Goal: Information Seeking & Learning: Check status

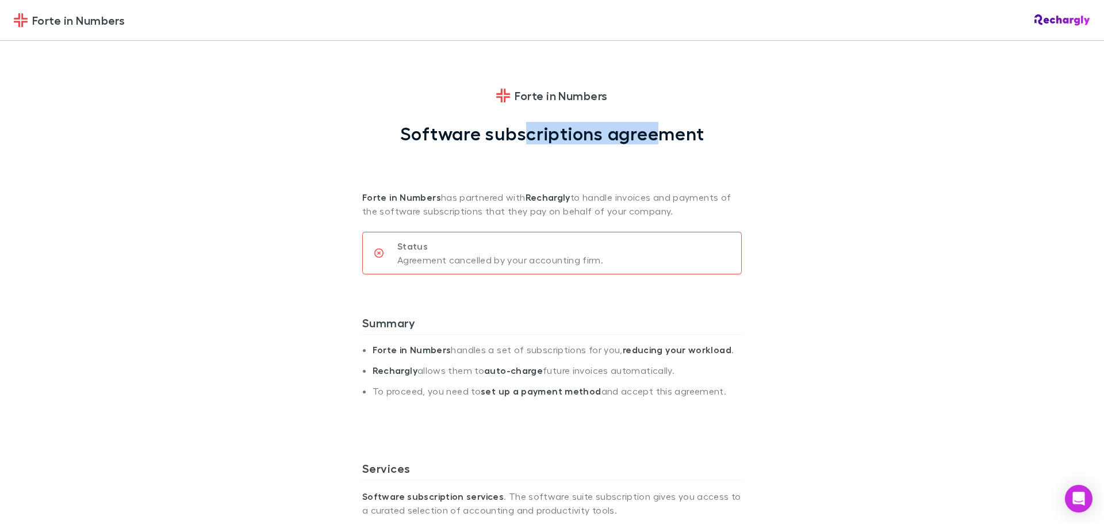
drag, startPoint x: 524, startPoint y: 143, endPoint x: 664, endPoint y: 134, distance: 140.0
click at [663, 134] on h1 "Software subscriptions agreement" at bounding box center [552, 134] width 304 height 22
click at [671, 134] on h1 "Software subscriptions agreement" at bounding box center [552, 134] width 304 height 22
click at [607, 169] on p "Forte in Numbers has partnered with Rechargly to handle invoices and payments o…" at bounding box center [552, 181] width 380 height 74
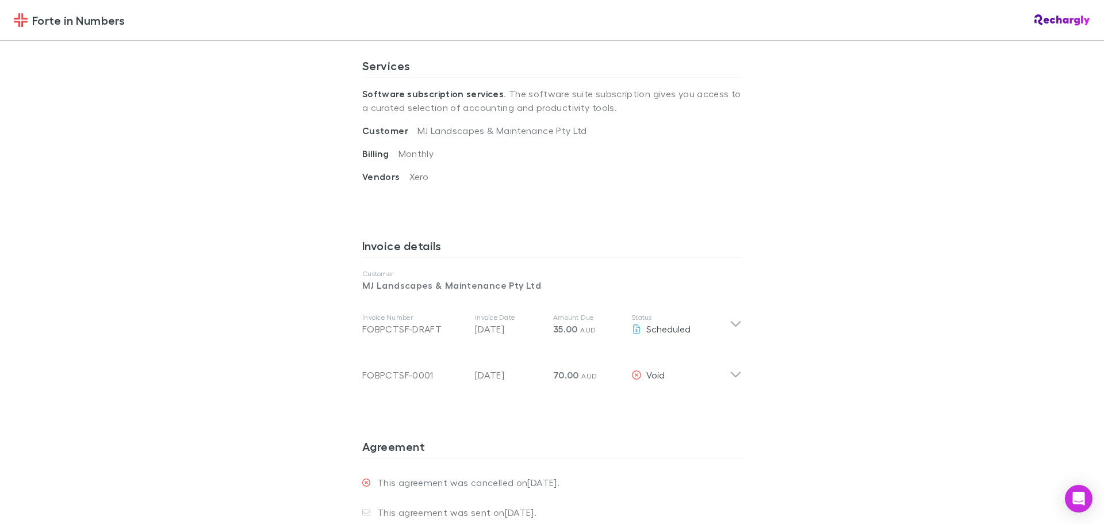
scroll to position [460, 0]
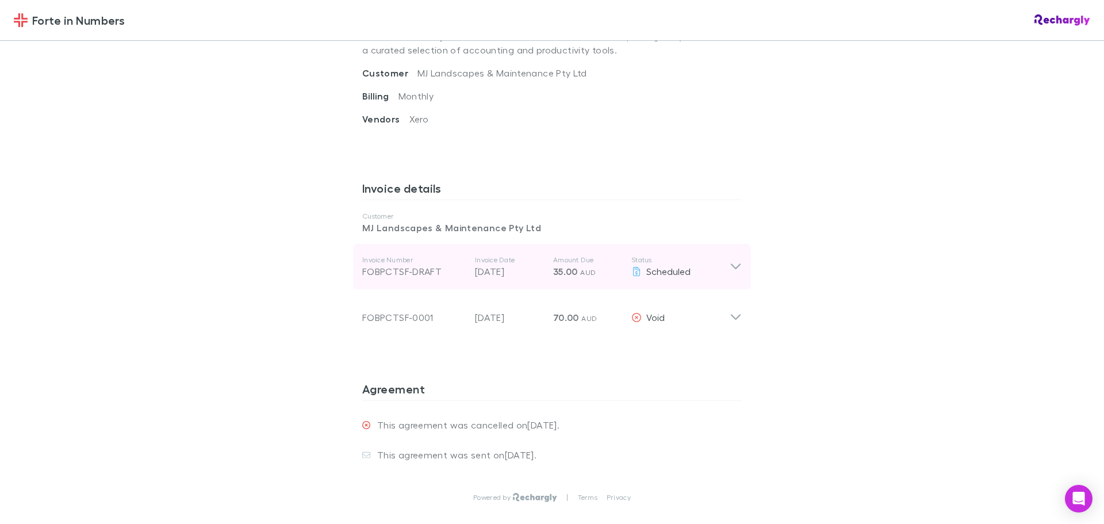
click at [732, 265] on icon at bounding box center [736, 267] width 12 height 14
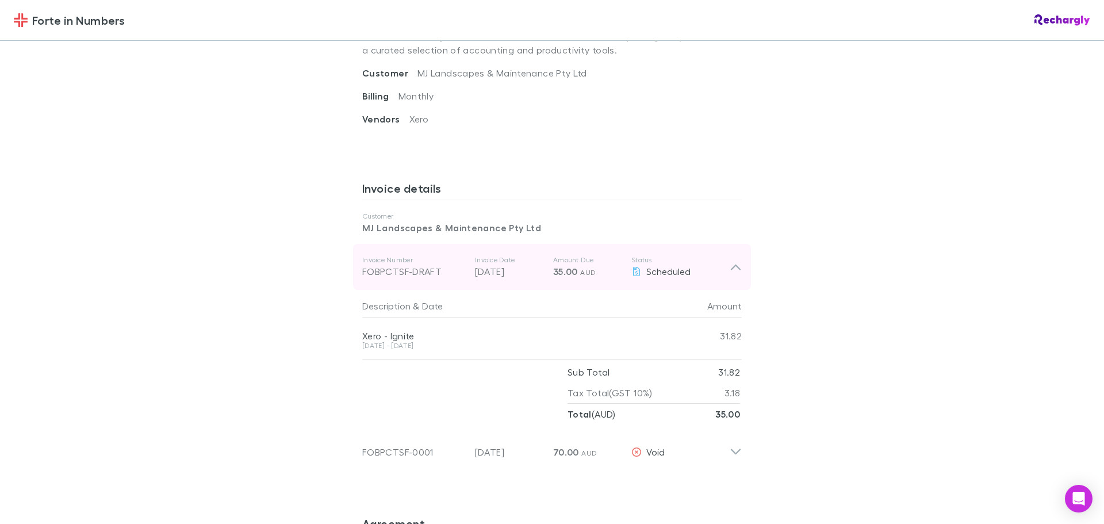
click at [732, 265] on icon at bounding box center [736, 268] width 10 height 6
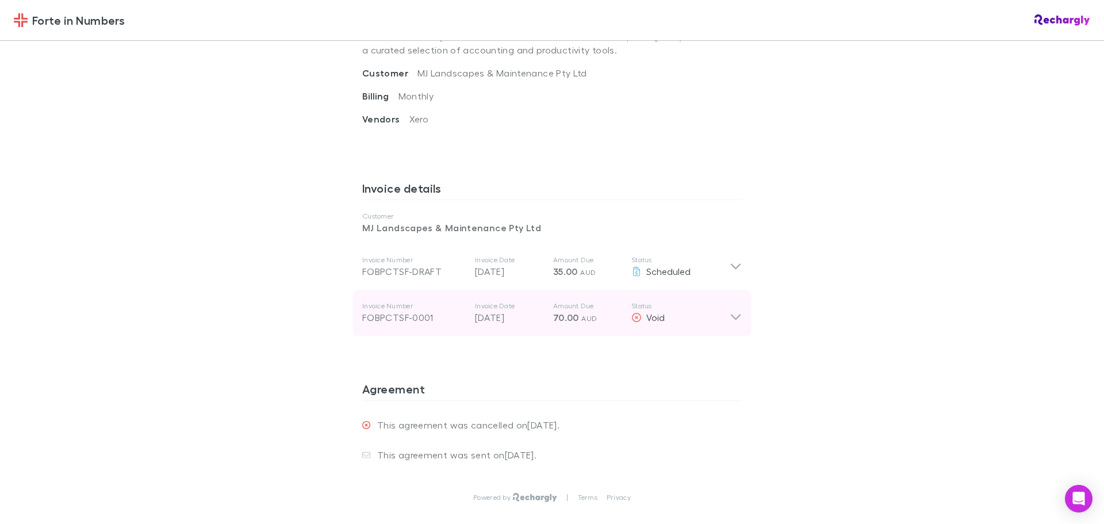
click at [727, 327] on div "Invoice Number FOBPCTSF-0001 Invoice Date [DATE] Amount Due 70.00 AUD Status Vo…" at bounding box center [552, 313] width 398 height 46
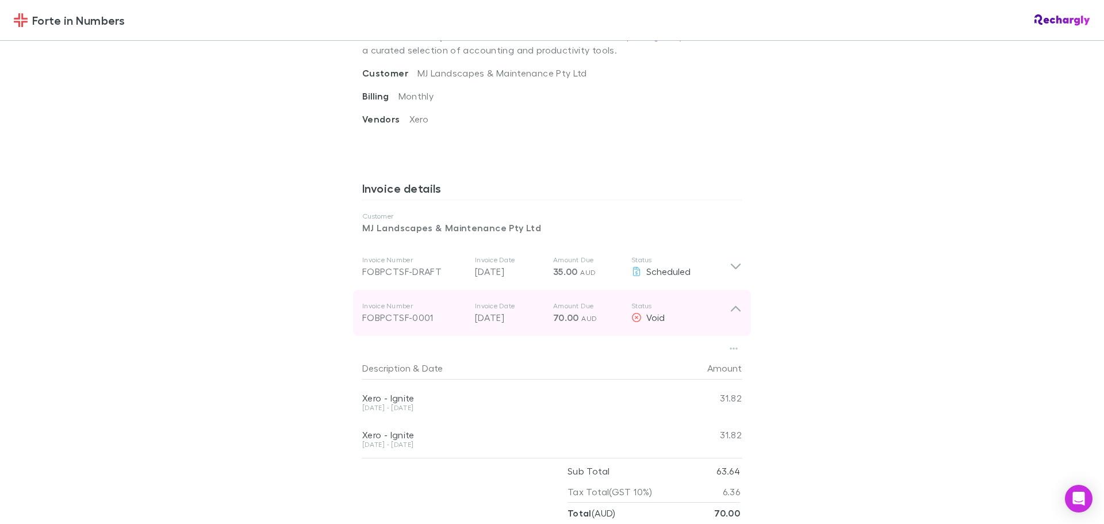
click at [727, 327] on div "Invoice Number FOBPCTSF-0001 Invoice Date [DATE] Amount Due 70.00 AUD Status Vo…" at bounding box center [552, 313] width 398 height 46
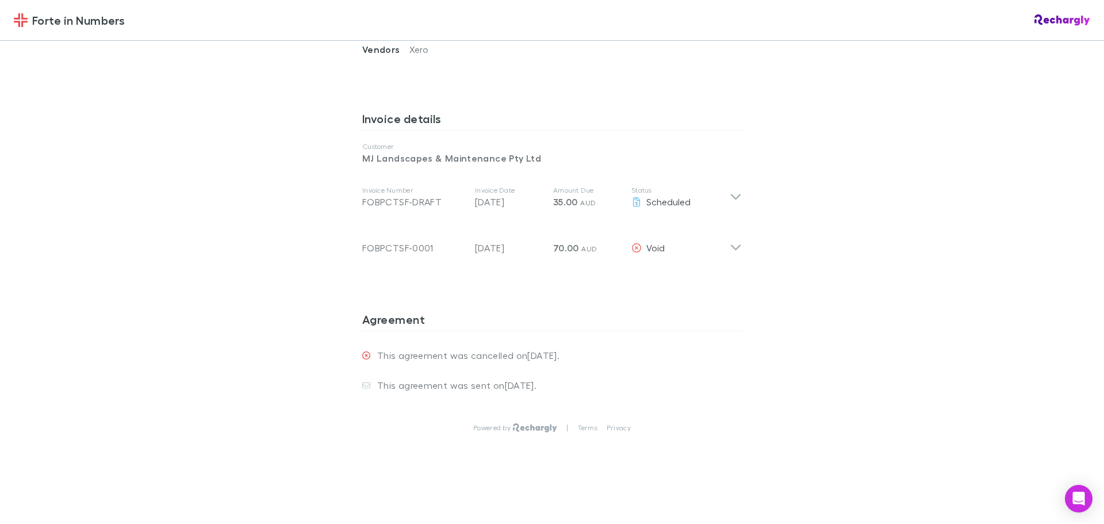
scroll to position [530, 0]
drag, startPoint x: 503, startPoint y: 350, endPoint x: 579, endPoint y: 350, distance: 75.9
click at [577, 350] on div "This agreement was cancelled on [DATE] ." at bounding box center [552, 355] width 380 height 30
click at [620, 378] on div "This agreement was sent on [DATE] ." at bounding box center [552, 385] width 380 height 30
drag, startPoint x: 487, startPoint y: 392, endPoint x: 583, endPoint y: 381, distance: 96.0
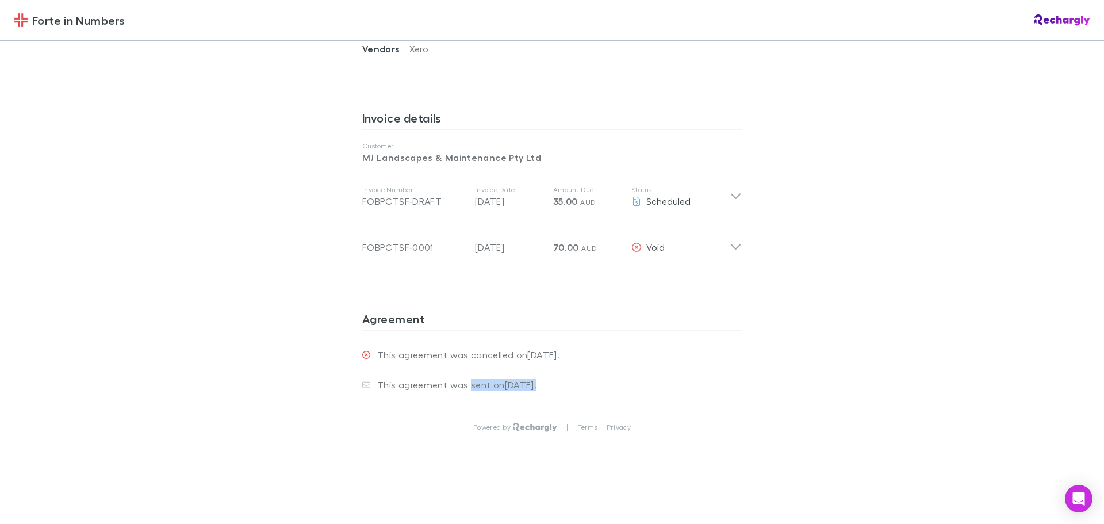
click at [580, 381] on div "This agreement was sent on [DATE] ." at bounding box center [552, 385] width 380 height 30
click at [634, 378] on div "This agreement was sent on [DATE] ." at bounding box center [552, 385] width 380 height 30
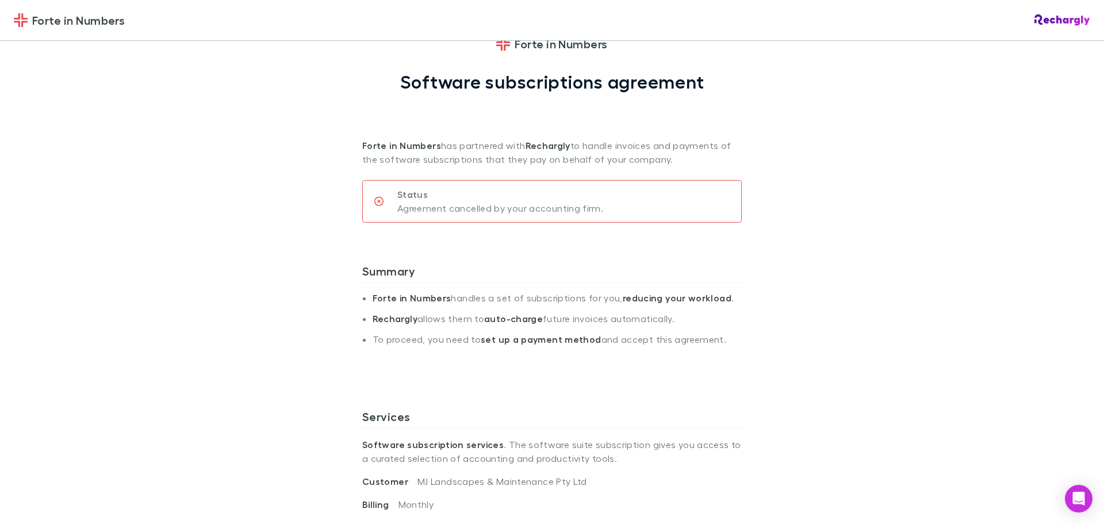
scroll to position [0, 0]
